Goal: Transaction & Acquisition: Purchase product/service

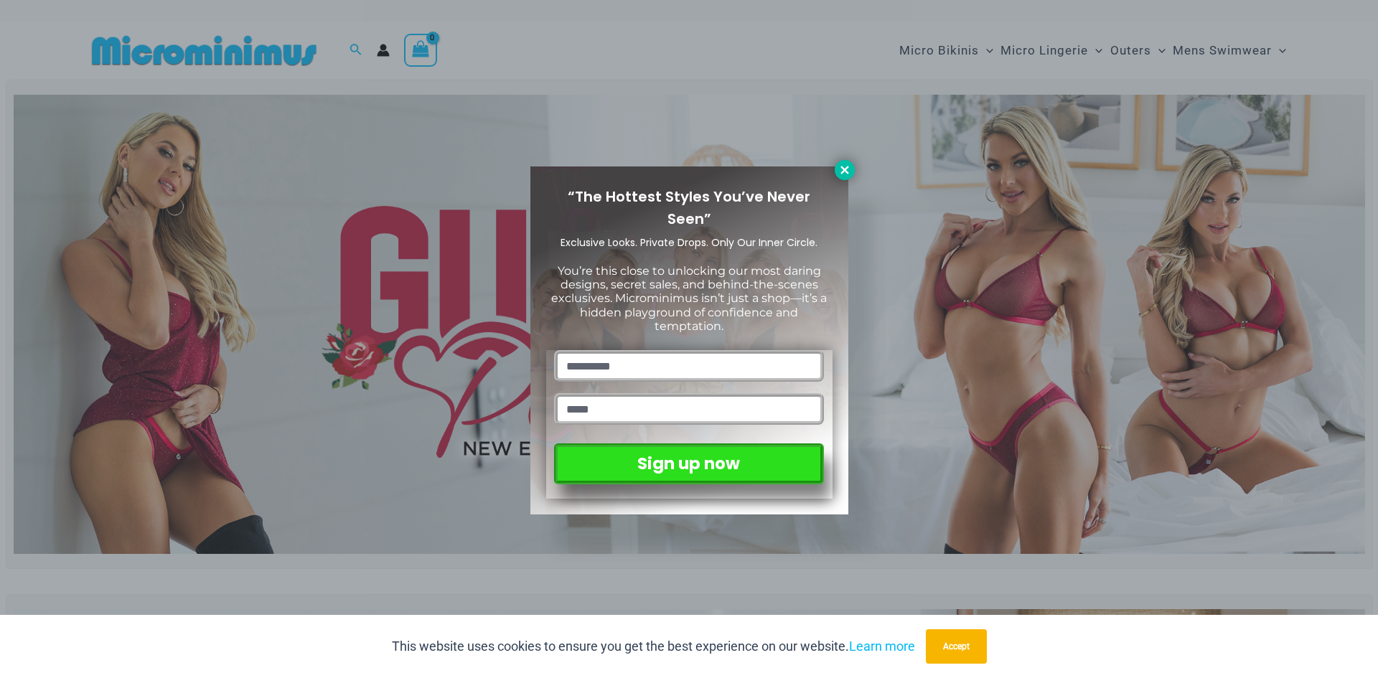
click at [842, 169] on icon at bounding box center [844, 170] width 8 height 8
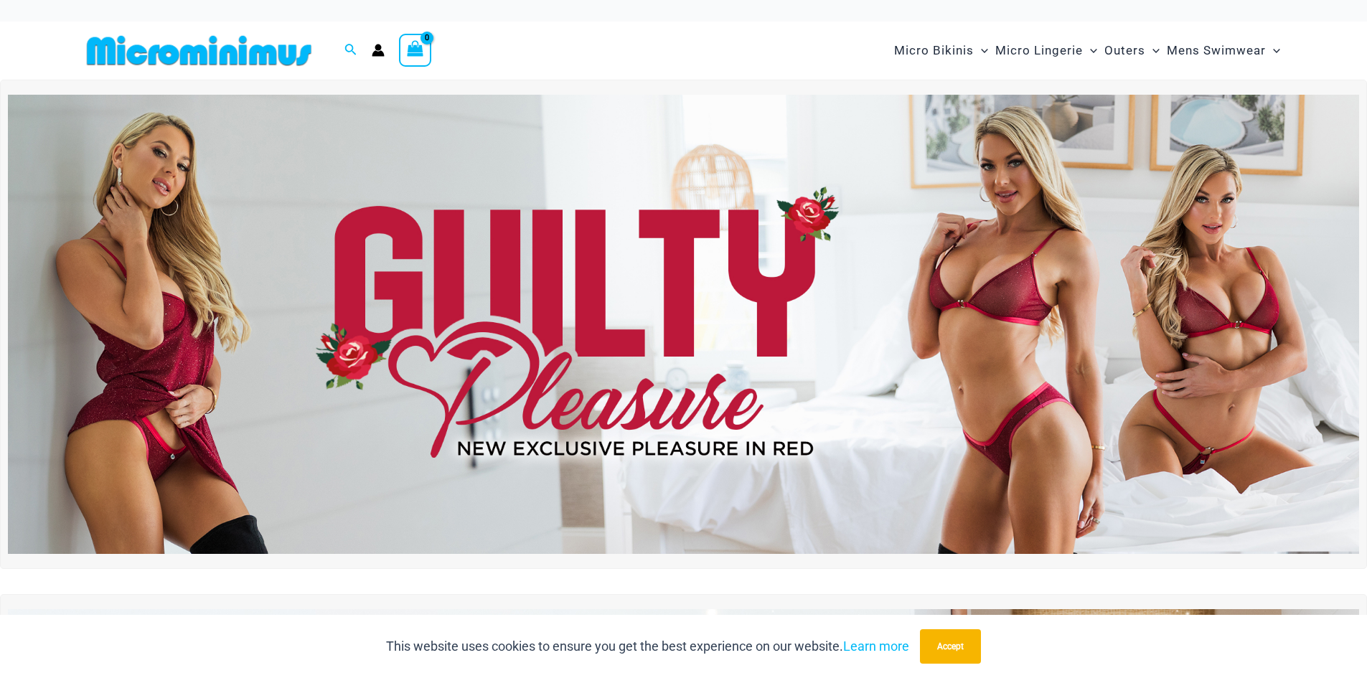
click at [923, 317] on img at bounding box center [683, 324] width 1351 height 459
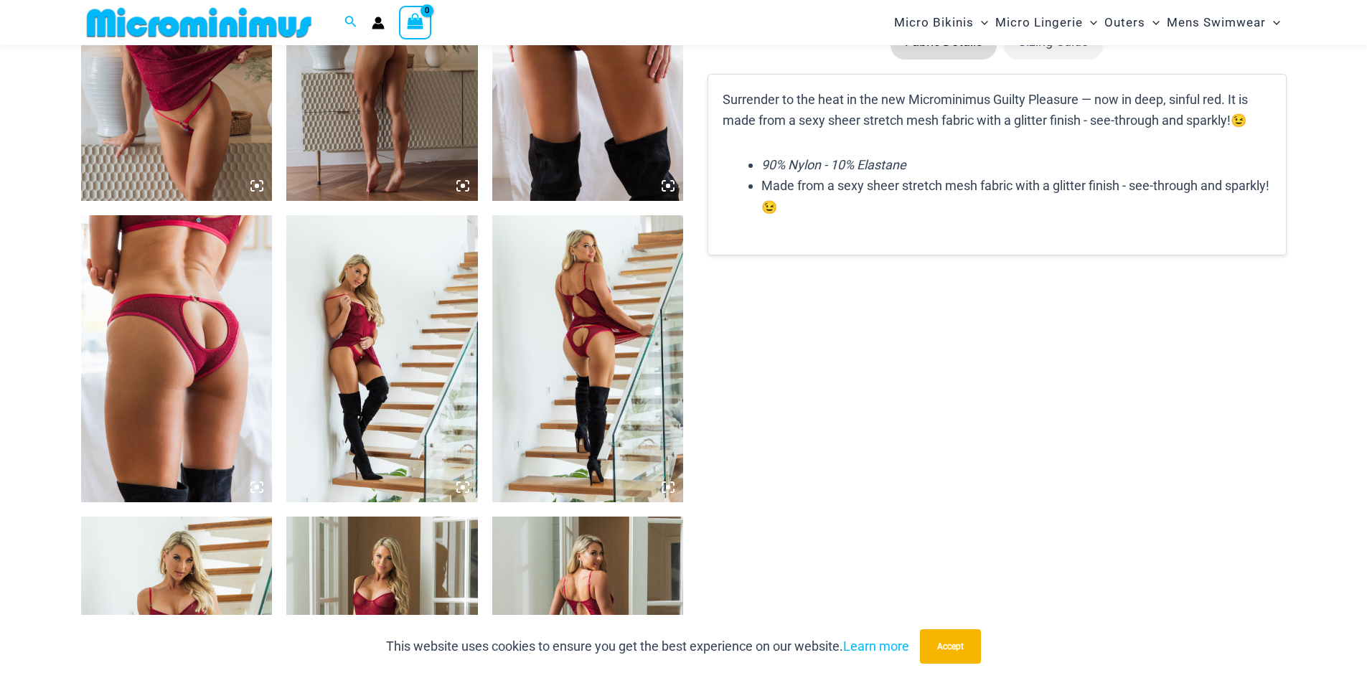
scroll to position [1793, 0]
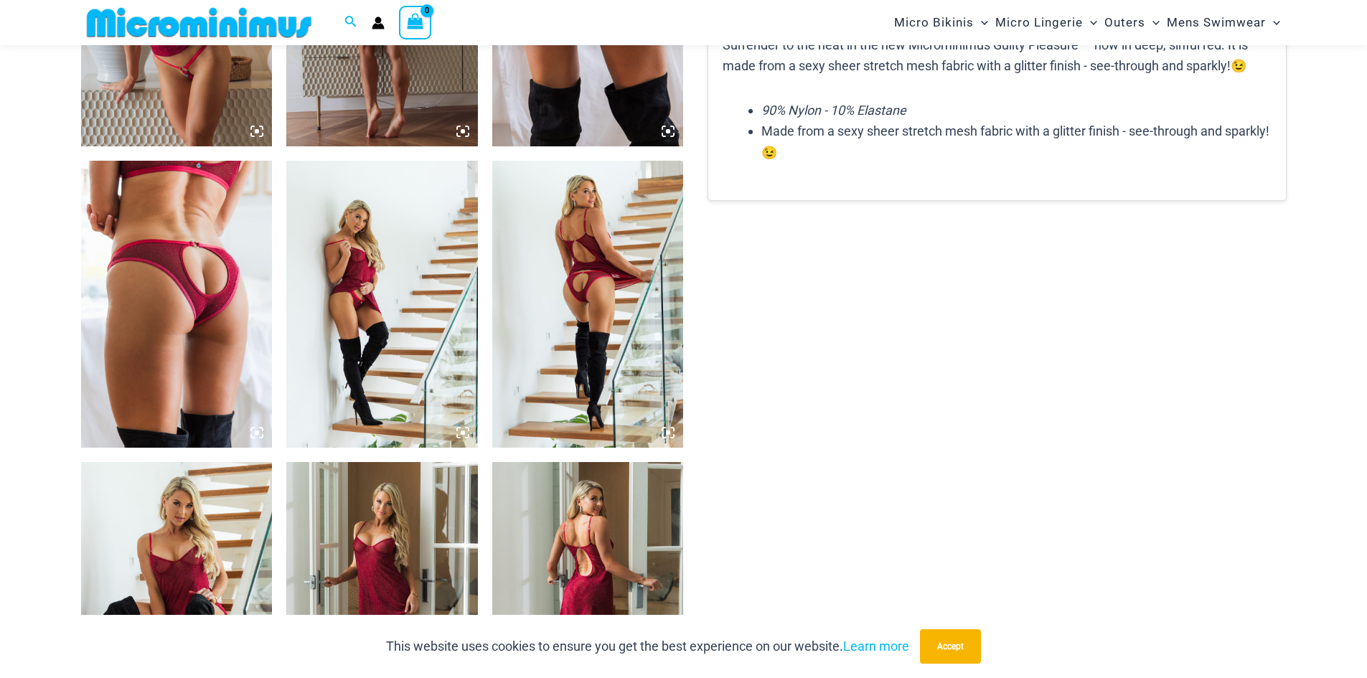
click at [257, 437] on icon at bounding box center [256, 432] width 13 height 13
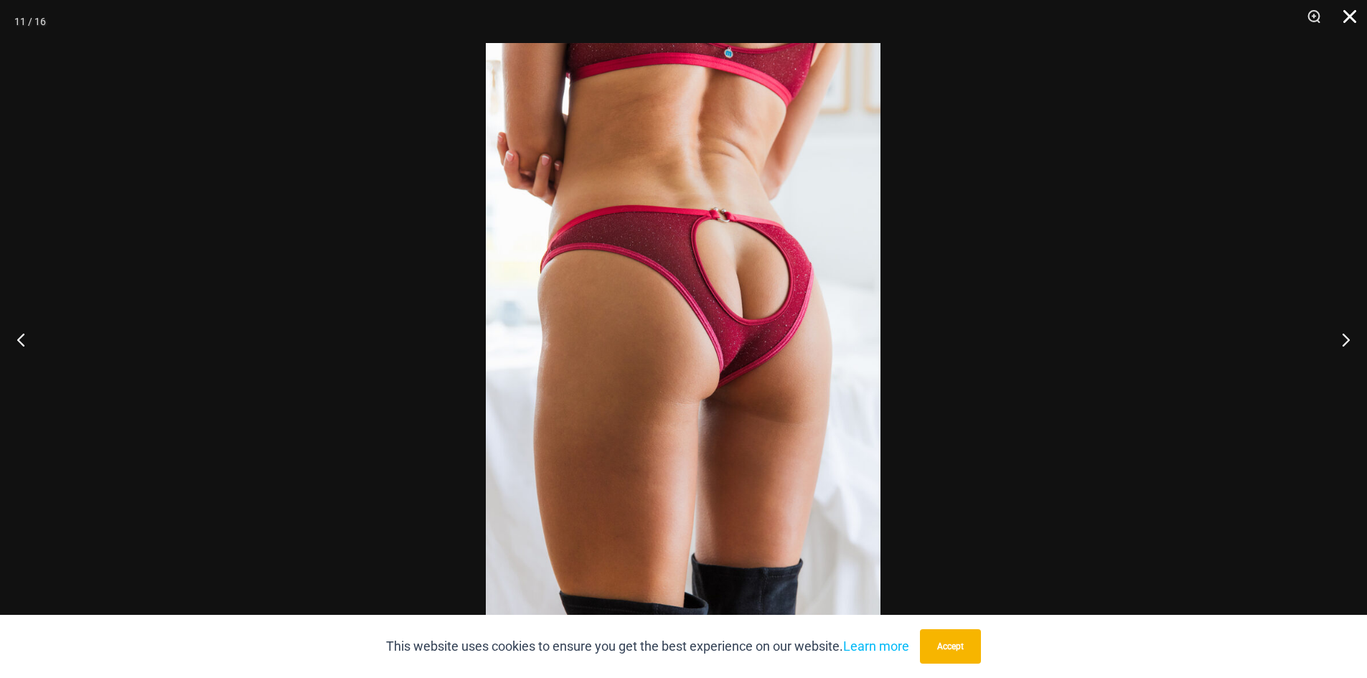
click at [1350, 11] on button "Close" at bounding box center [1345, 21] width 36 height 43
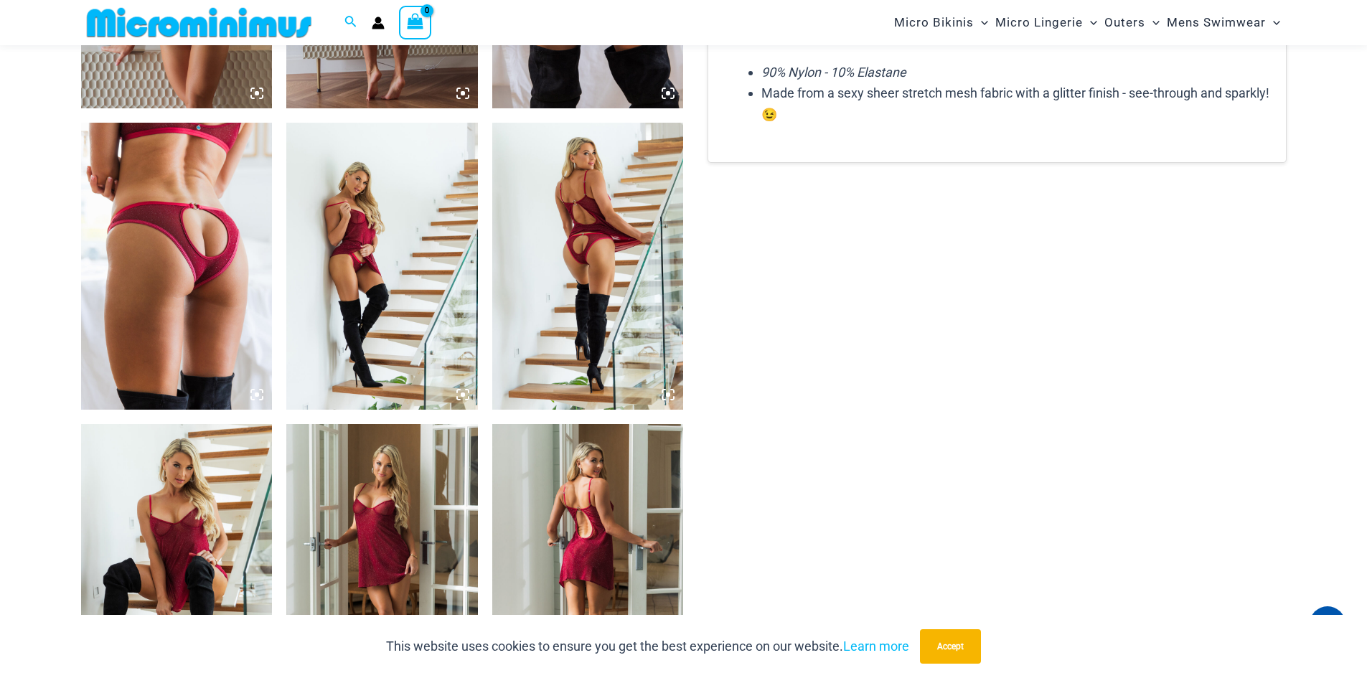
scroll to position [1864, 0]
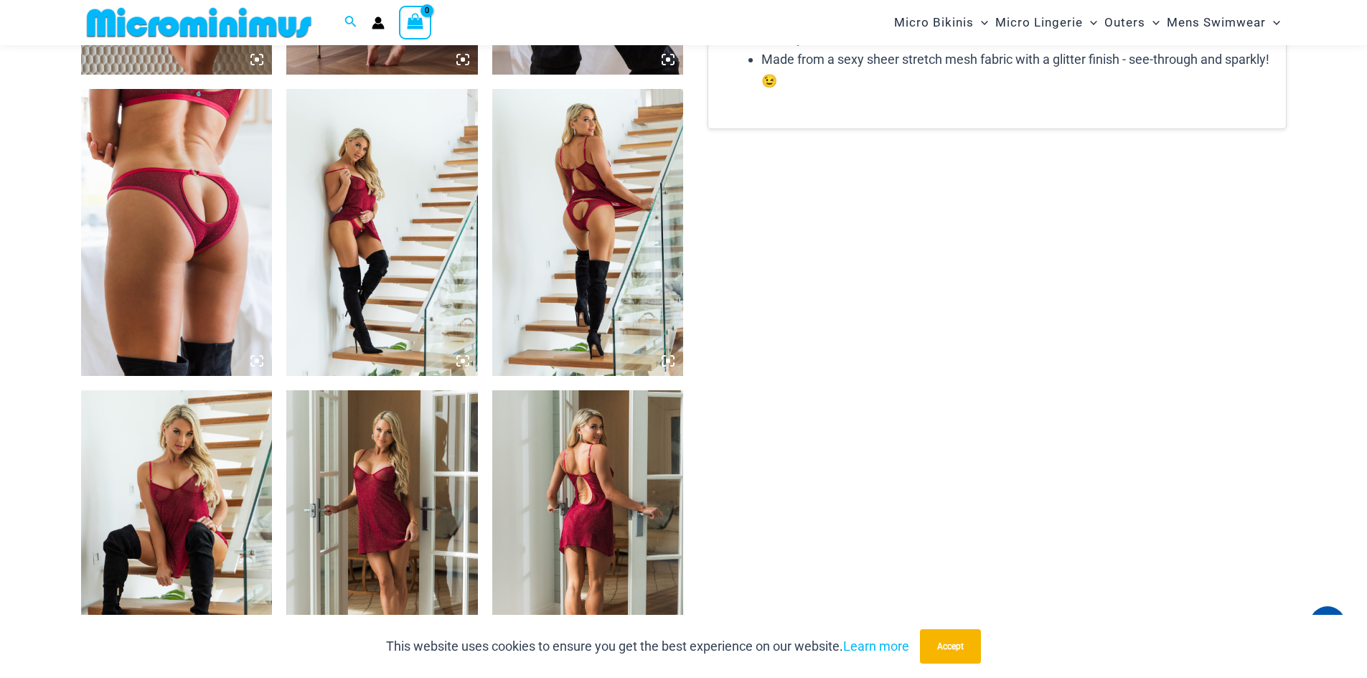
click at [667, 359] on icon at bounding box center [668, 360] width 13 height 13
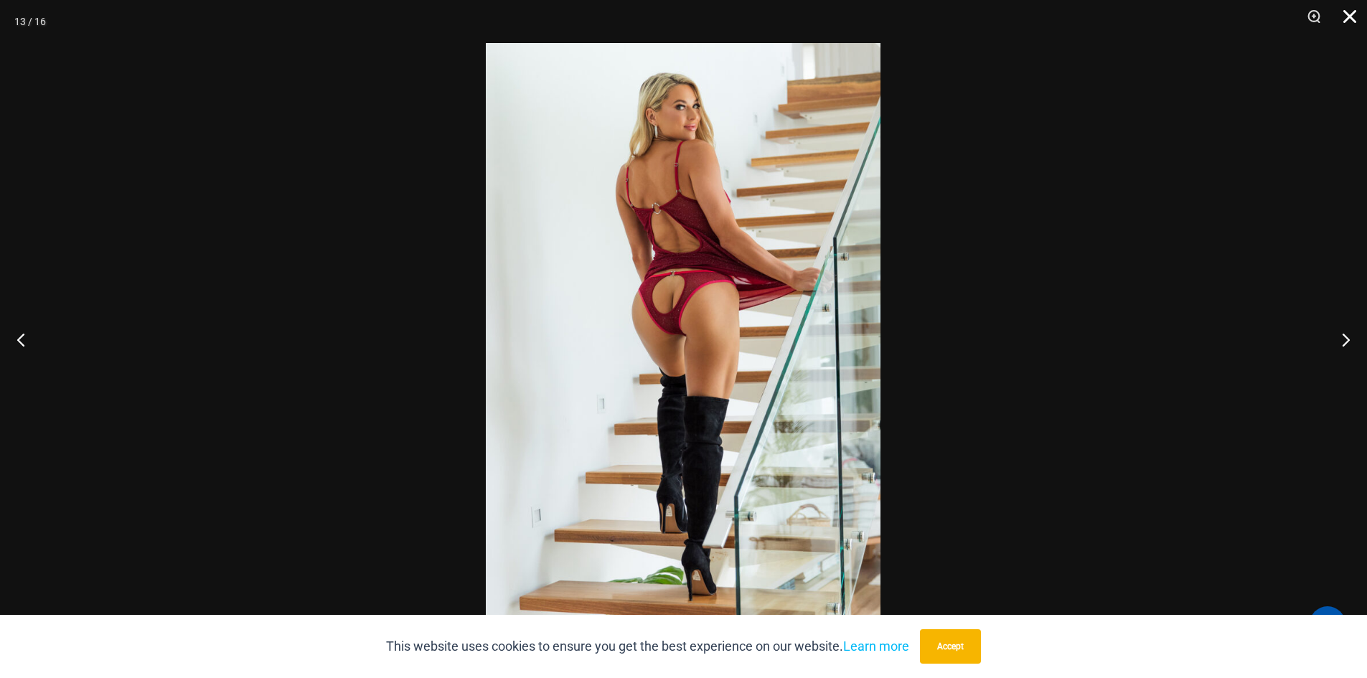
click at [1343, 22] on button "Close" at bounding box center [1345, 21] width 36 height 43
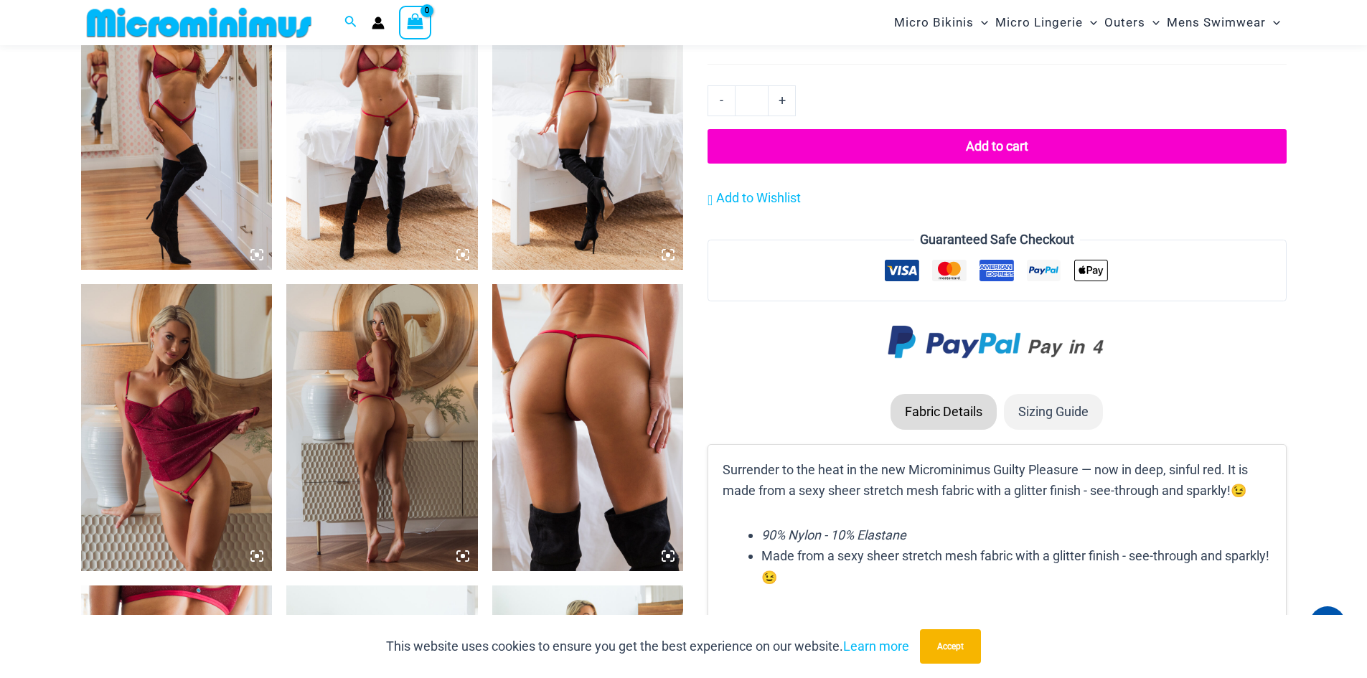
scroll to position [1362, 0]
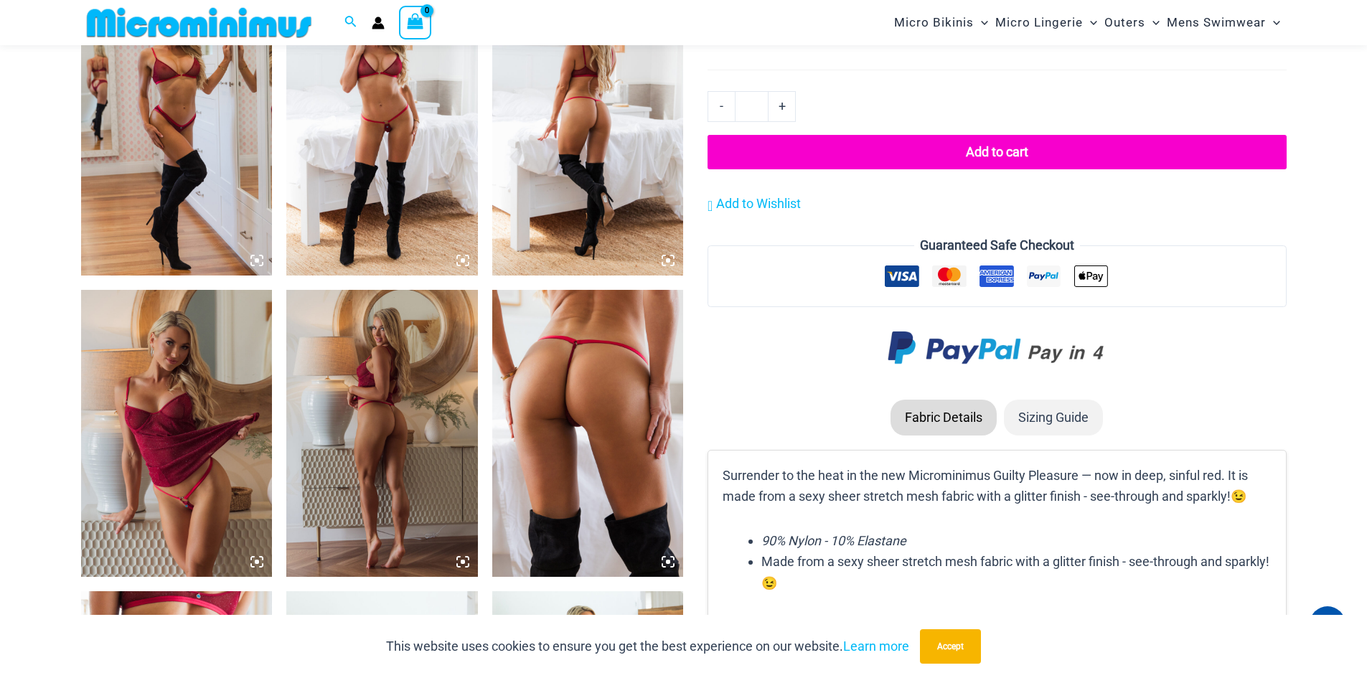
click at [662, 563] on icon at bounding box center [668, 561] width 13 height 13
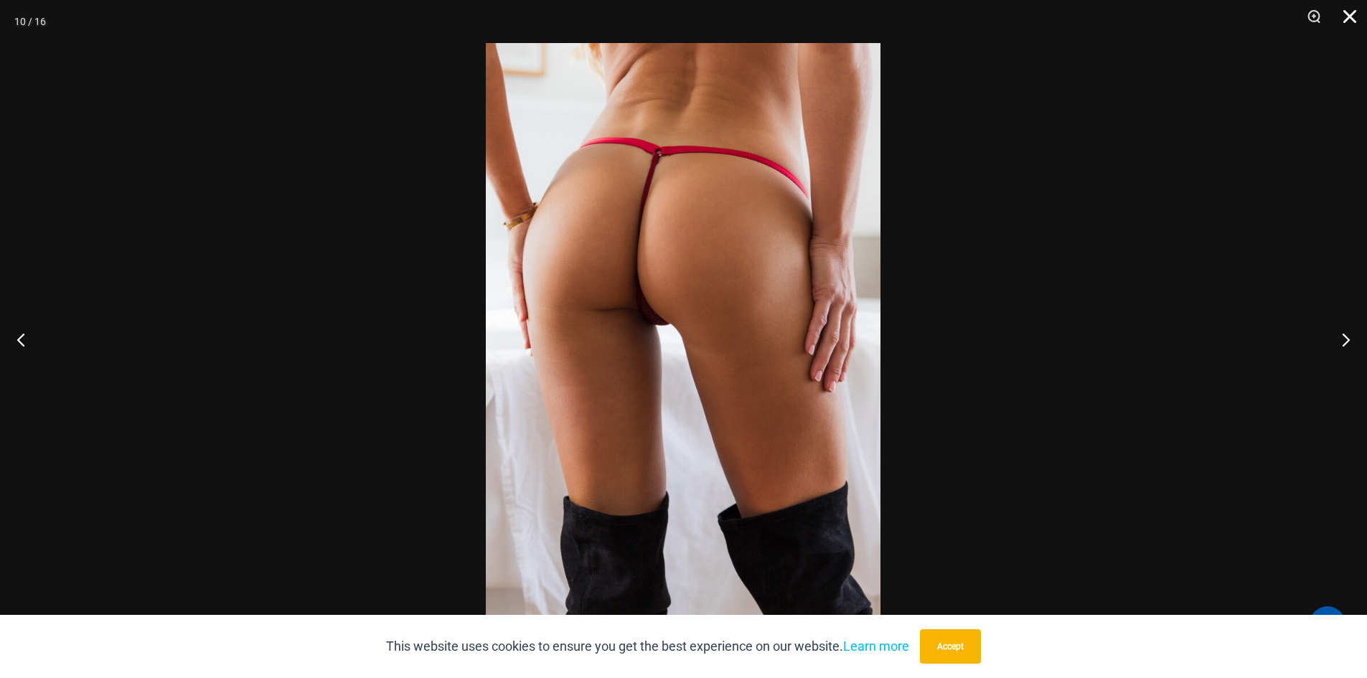
click at [1346, 17] on button "Close" at bounding box center [1345, 21] width 36 height 43
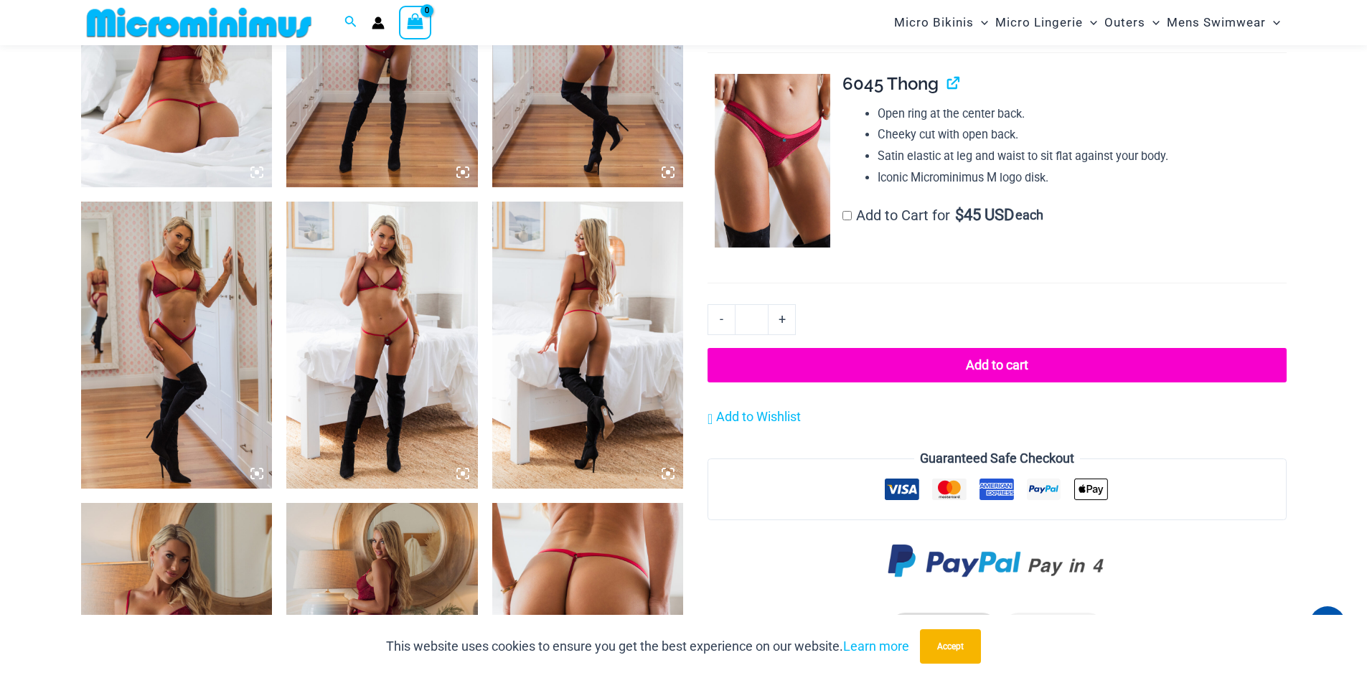
scroll to position [1147, 0]
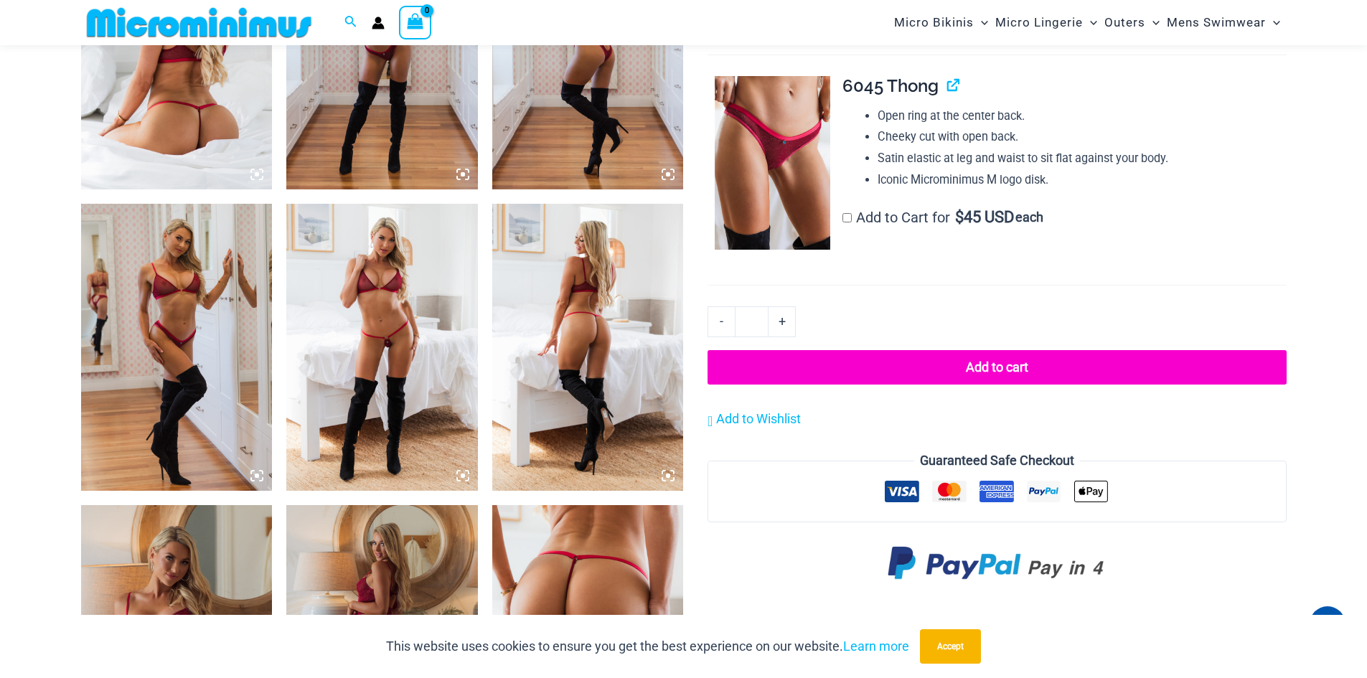
click at [667, 476] on icon at bounding box center [668, 476] width 4 height 4
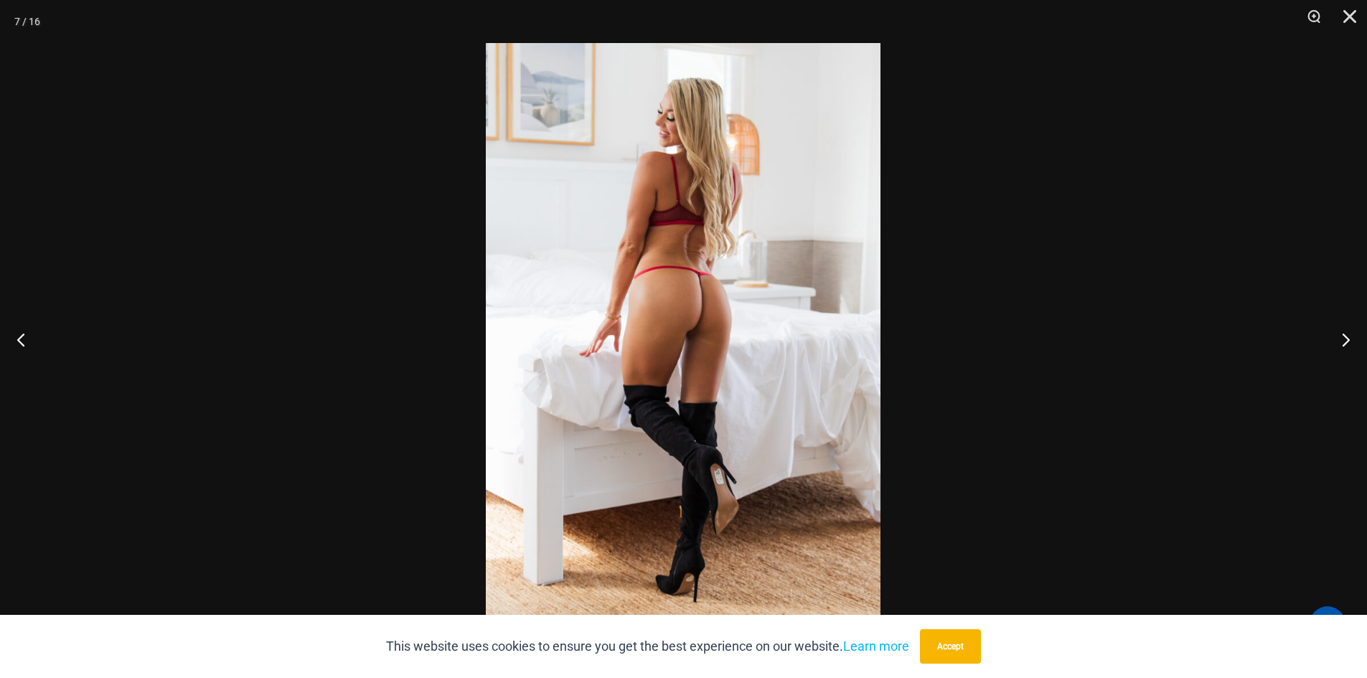
click at [703, 319] on img at bounding box center [683, 339] width 395 height 592
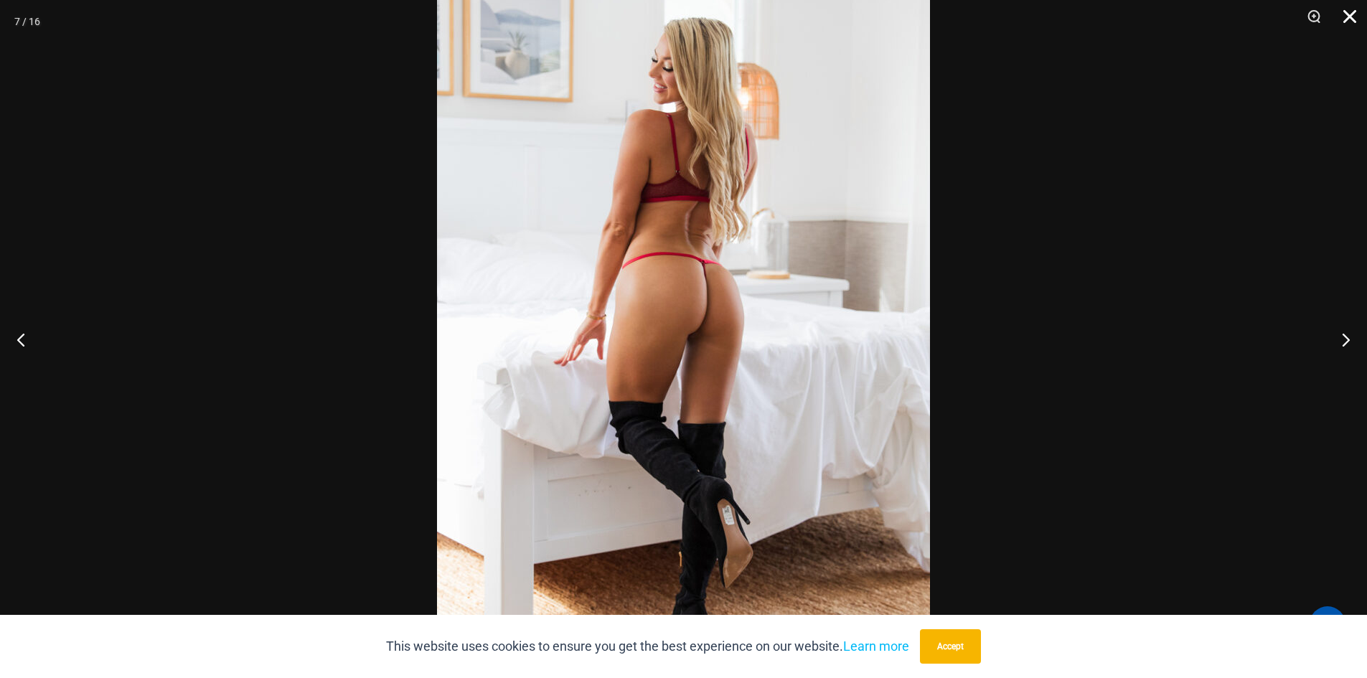
click at [1352, 26] on button "Close" at bounding box center [1345, 21] width 36 height 43
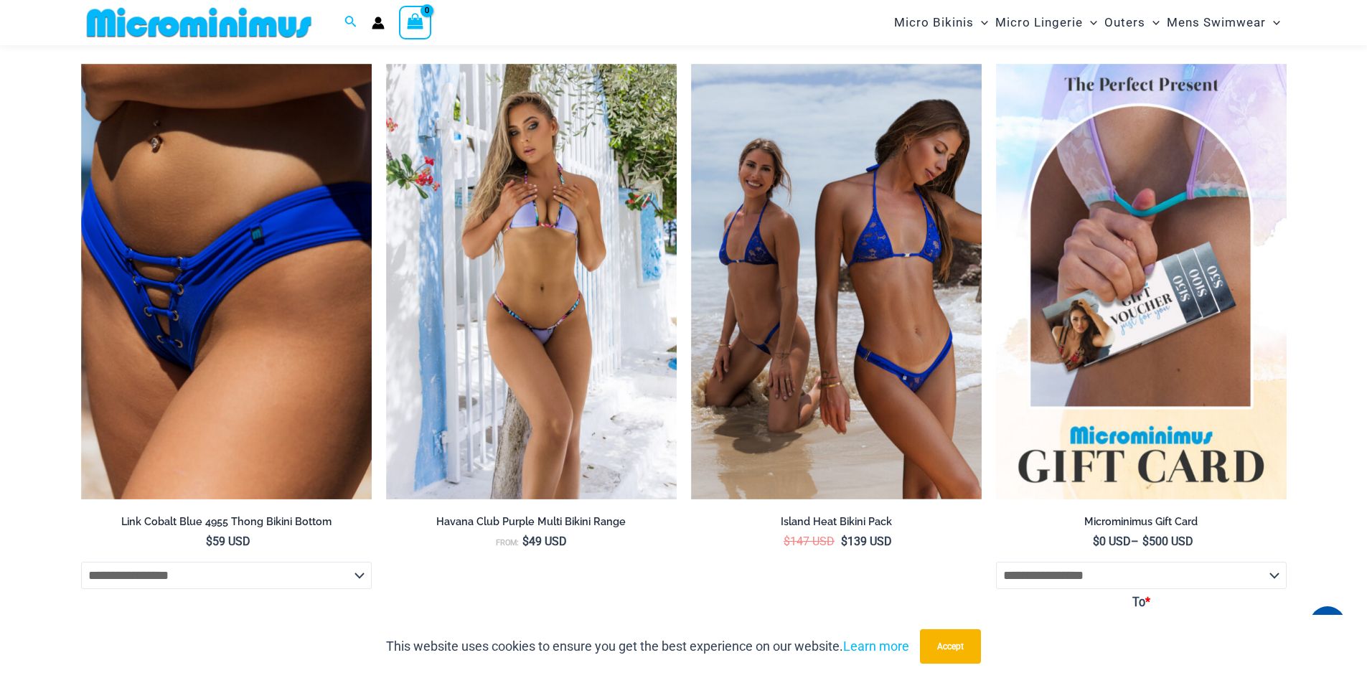
scroll to position [5237, 0]
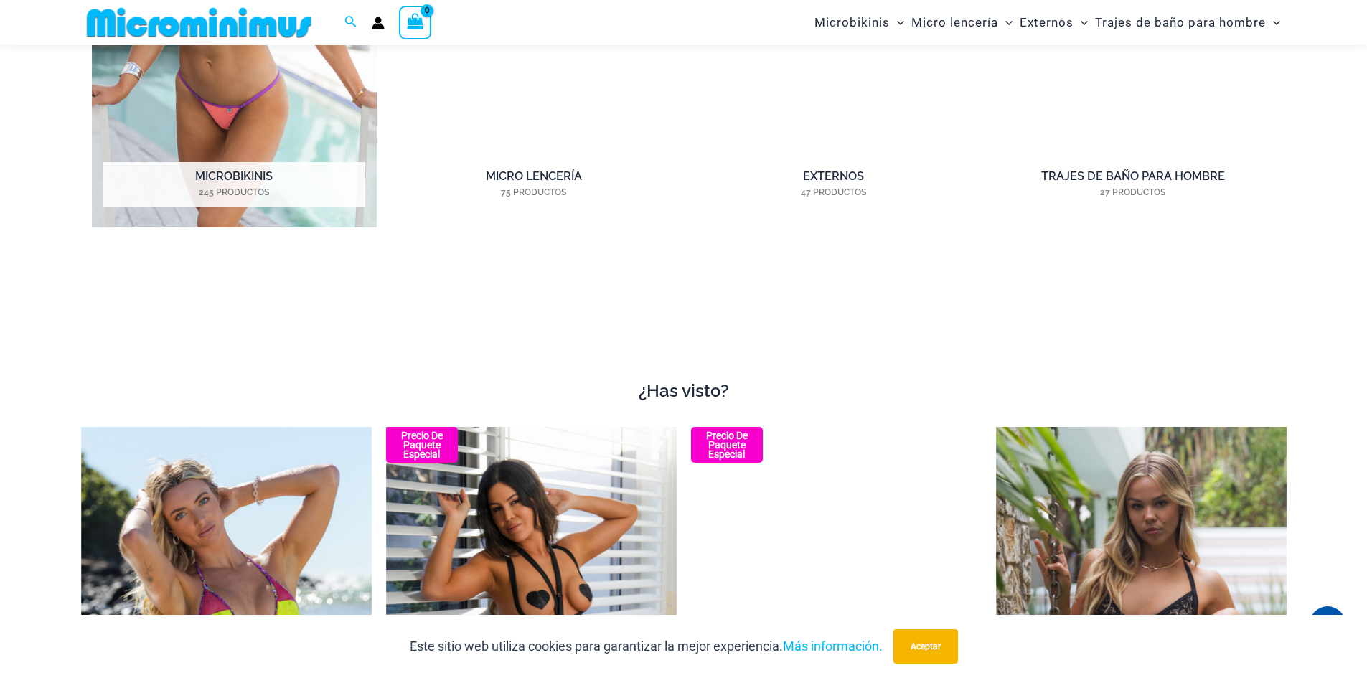
scroll to position [1641, 0]
